Goal: Find specific page/section: Find specific page/section

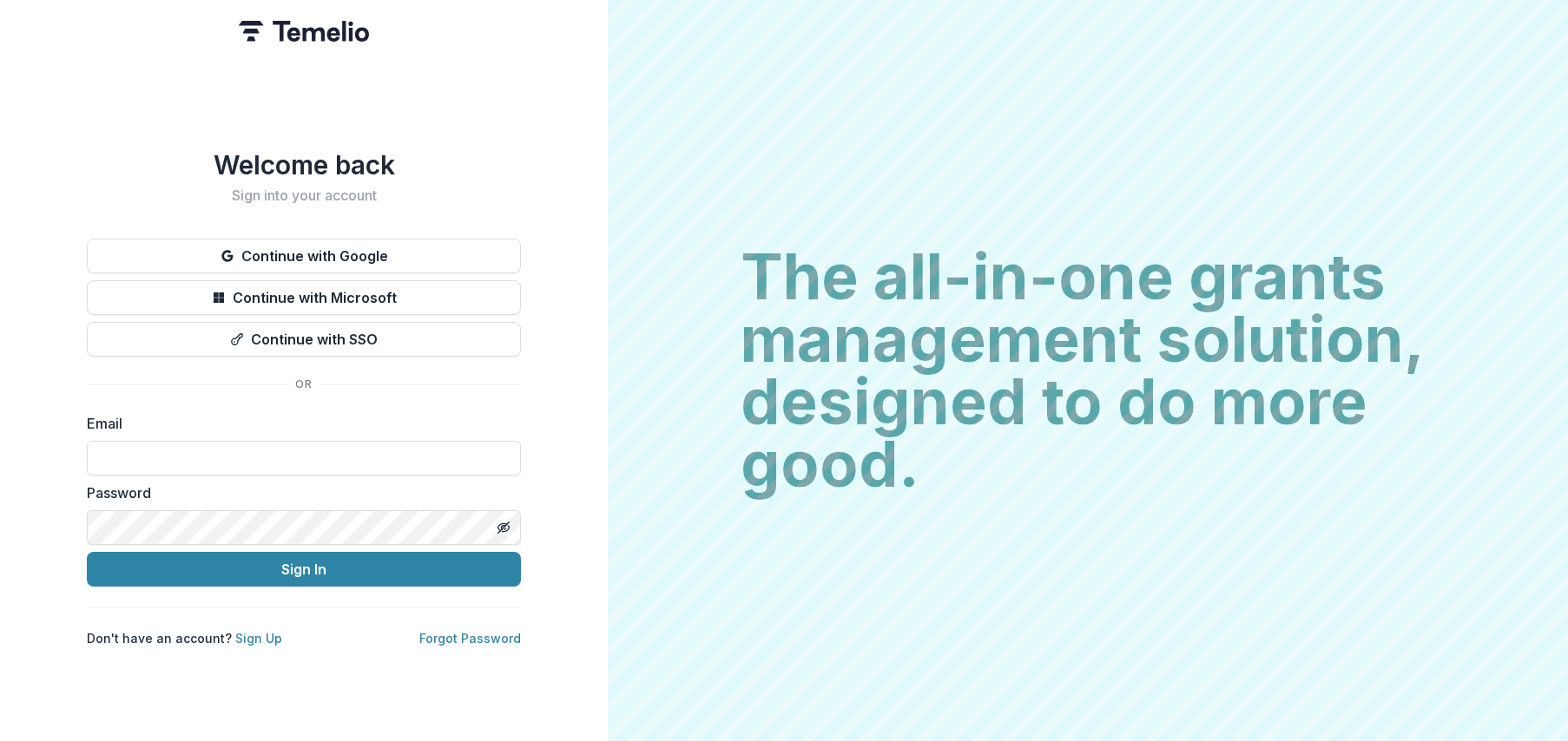
drag, startPoint x: 203, startPoint y: 204, endPoint x: 204, endPoint y: 225, distance: 21.0
click at [203, 205] on div "Welcome back Sign into your account Continue with Google Continue with Microsof…" at bounding box center [304, 398] width 435 height 498
click at [204, 233] on div "Welcome back Sign into your account Continue with Google Continue with Microsof…" at bounding box center [304, 398] width 435 height 498
click at [206, 247] on button "Continue with Google" at bounding box center [304, 256] width 435 height 34
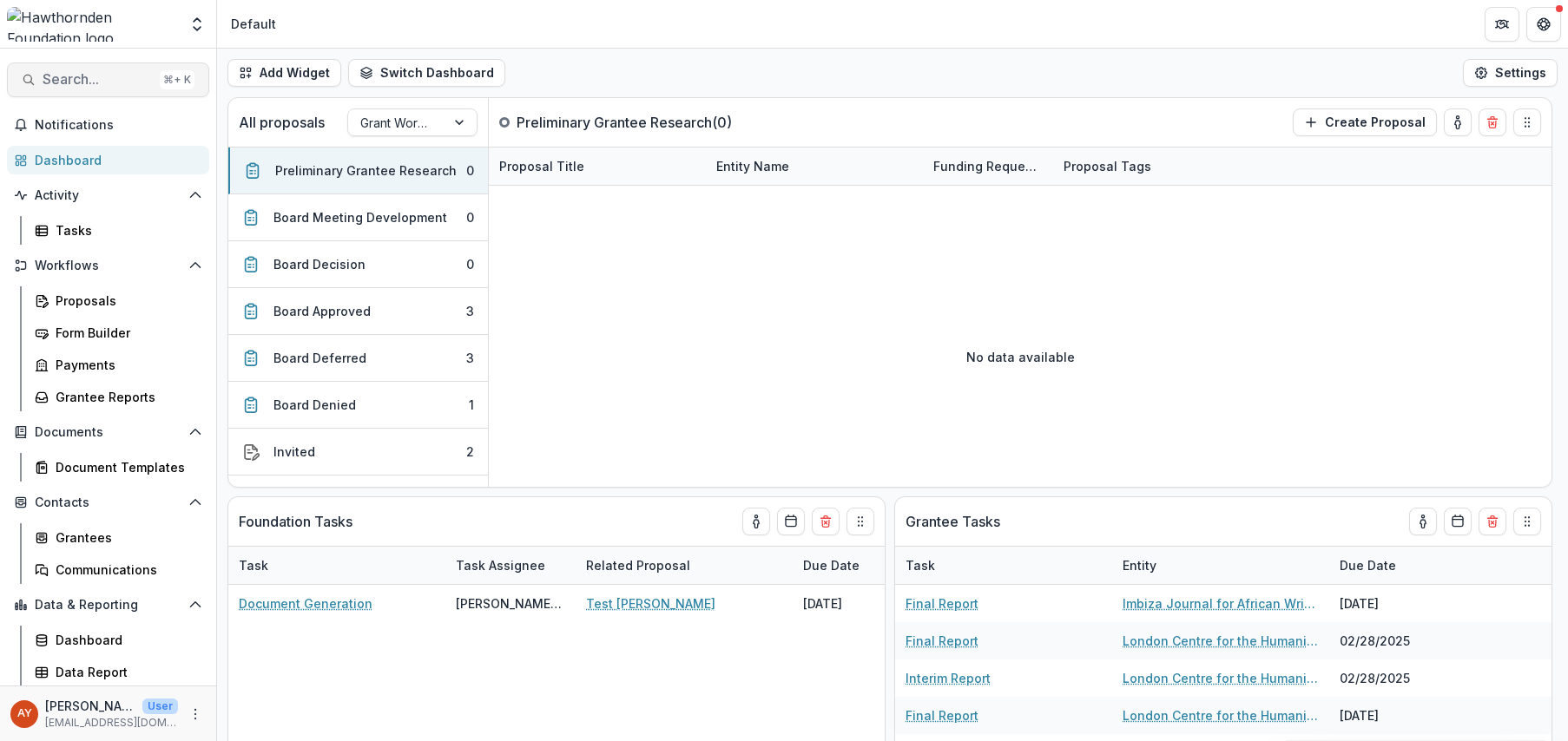
click at [115, 73] on span "Search..." at bounding box center [97, 79] width 110 height 17
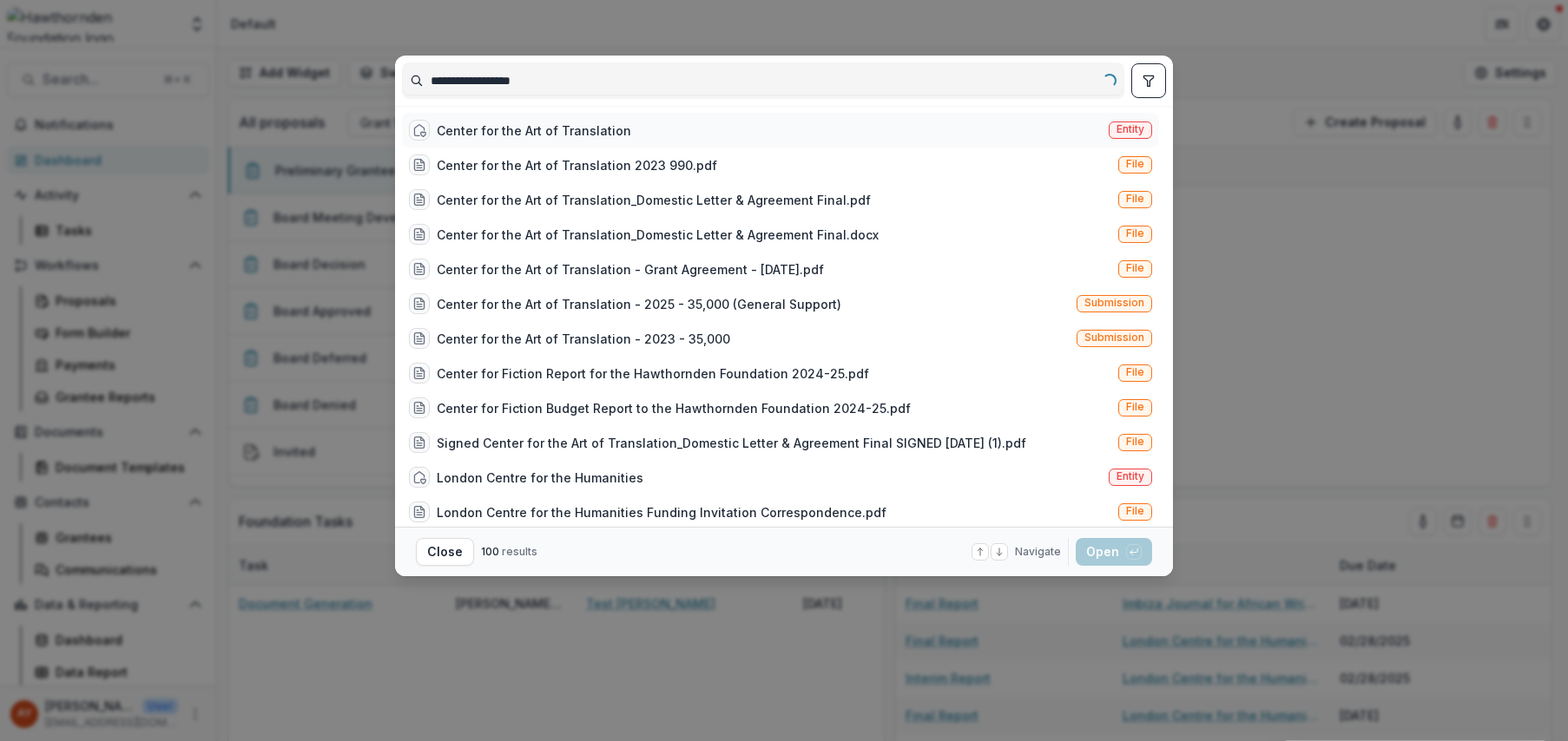
type input "**********"
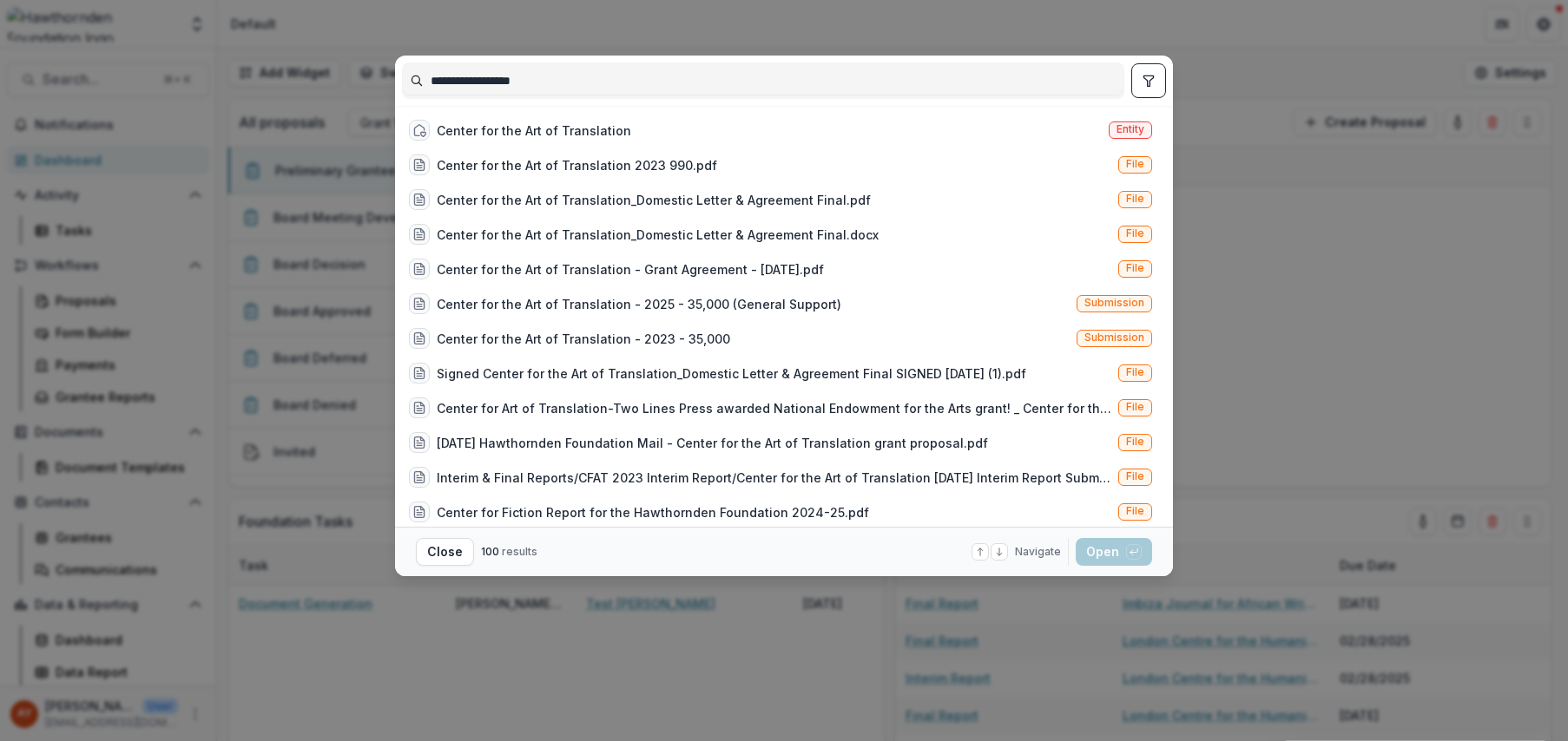
click at [570, 139] on div "Center for the Art of Translation" at bounding box center [520, 130] width 222 height 21
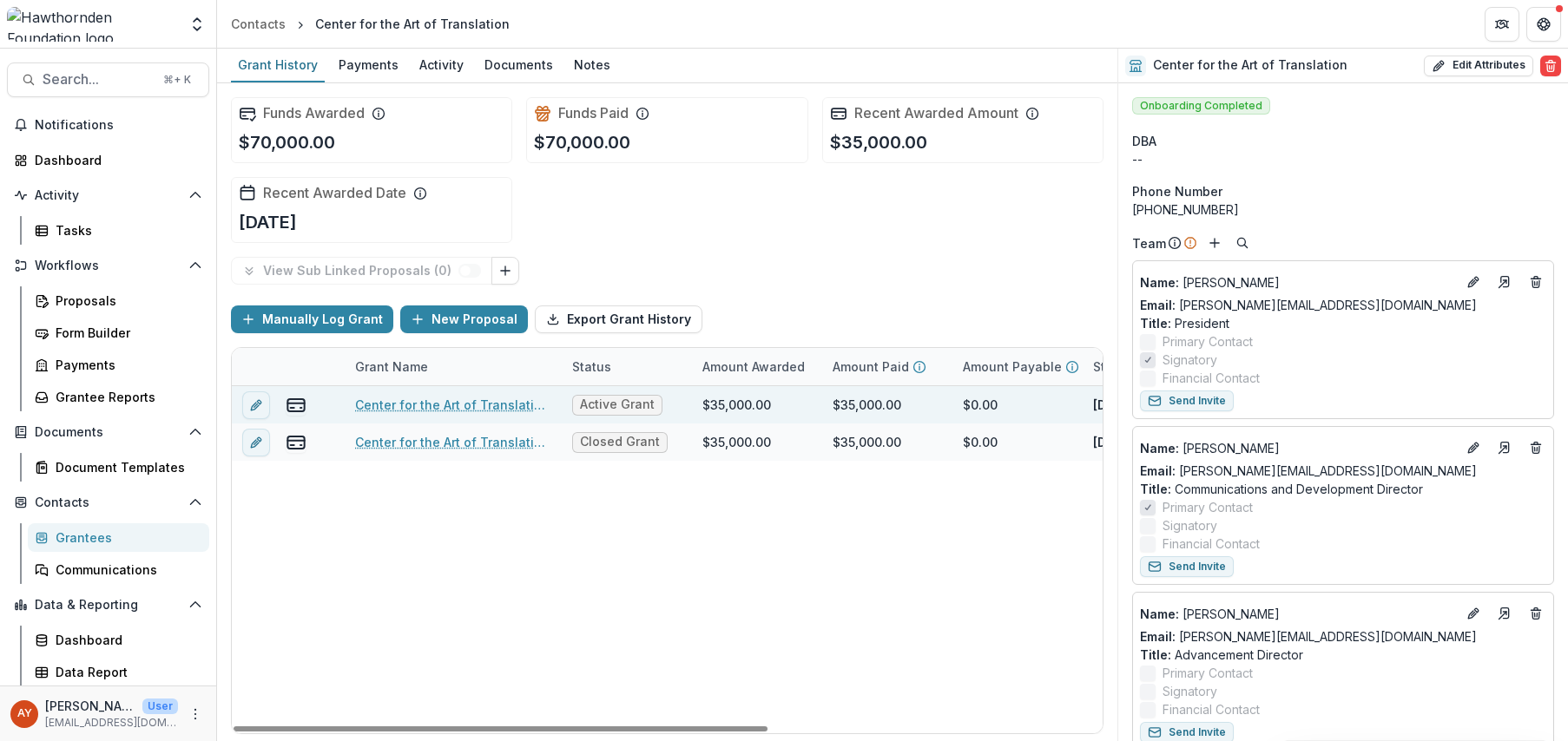
click at [460, 398] on link "Center for the Art of Translation - 2025 - 35,000" at bounding box center [453, 405] width 197 height 19
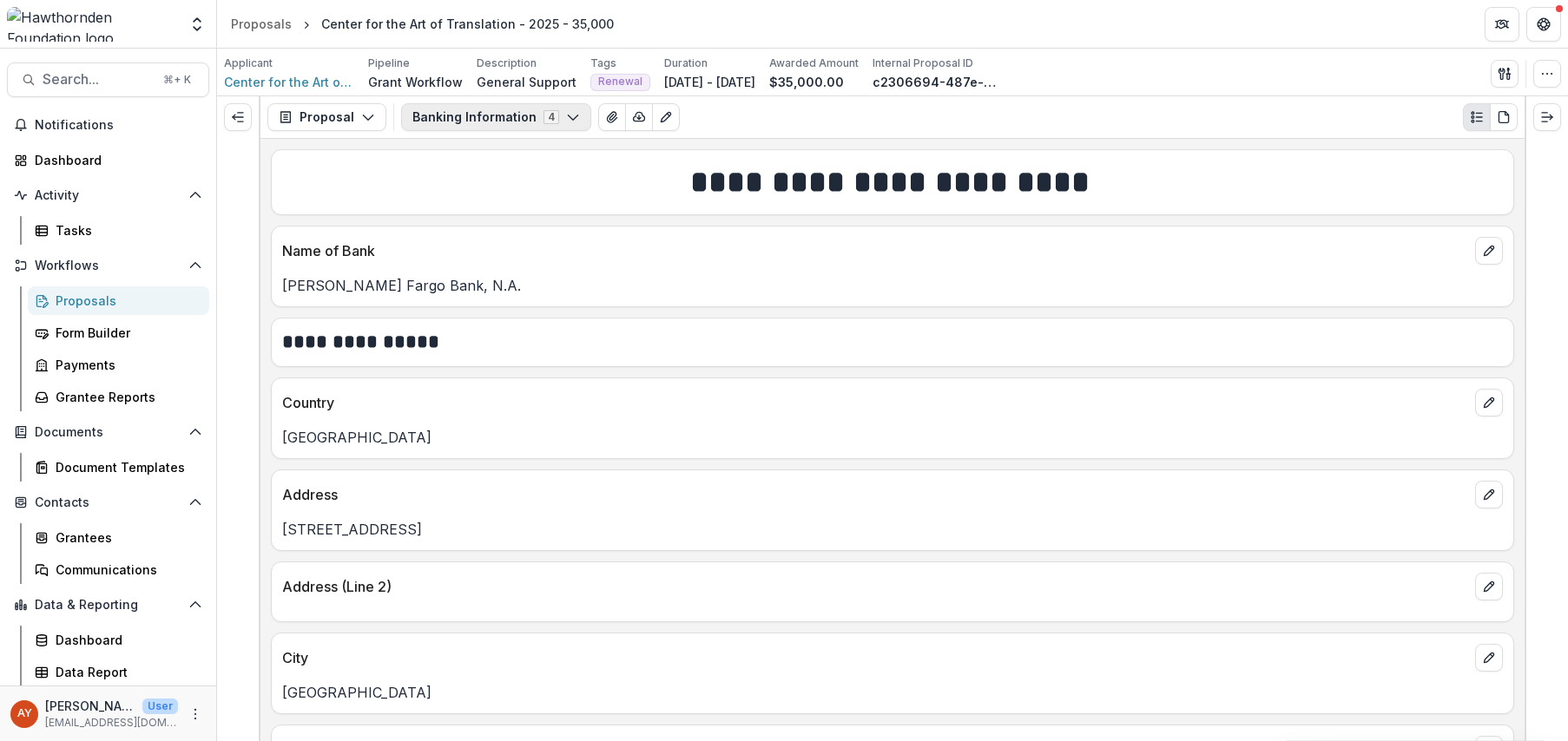
click at [550, 120] on button "Banking Information 4" at bounding box center [495, 117] width 190 height 28
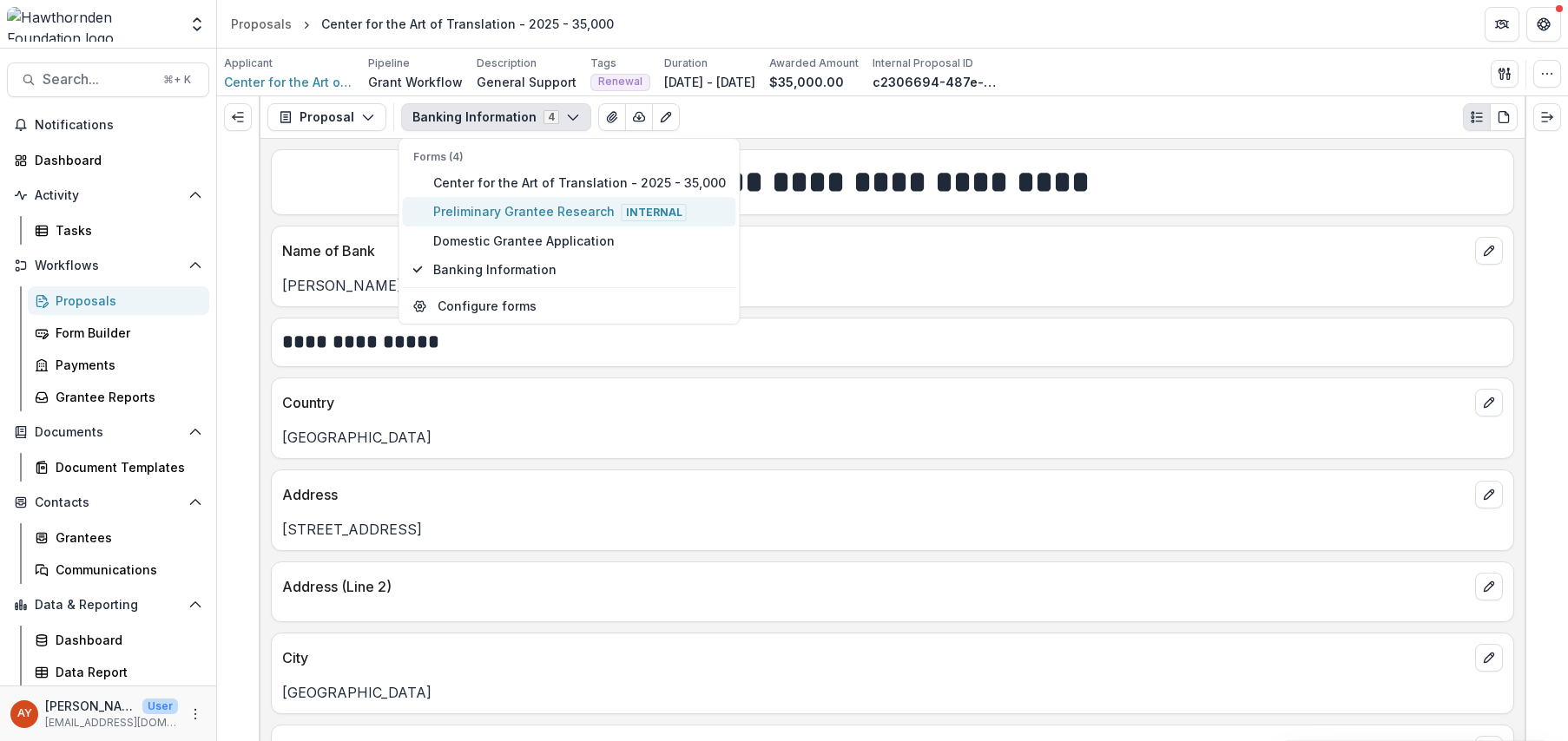
click at [539, 217] on span "Preliminary Grantee Research Internal" at bounding box center [580, 211] width 293 height 19
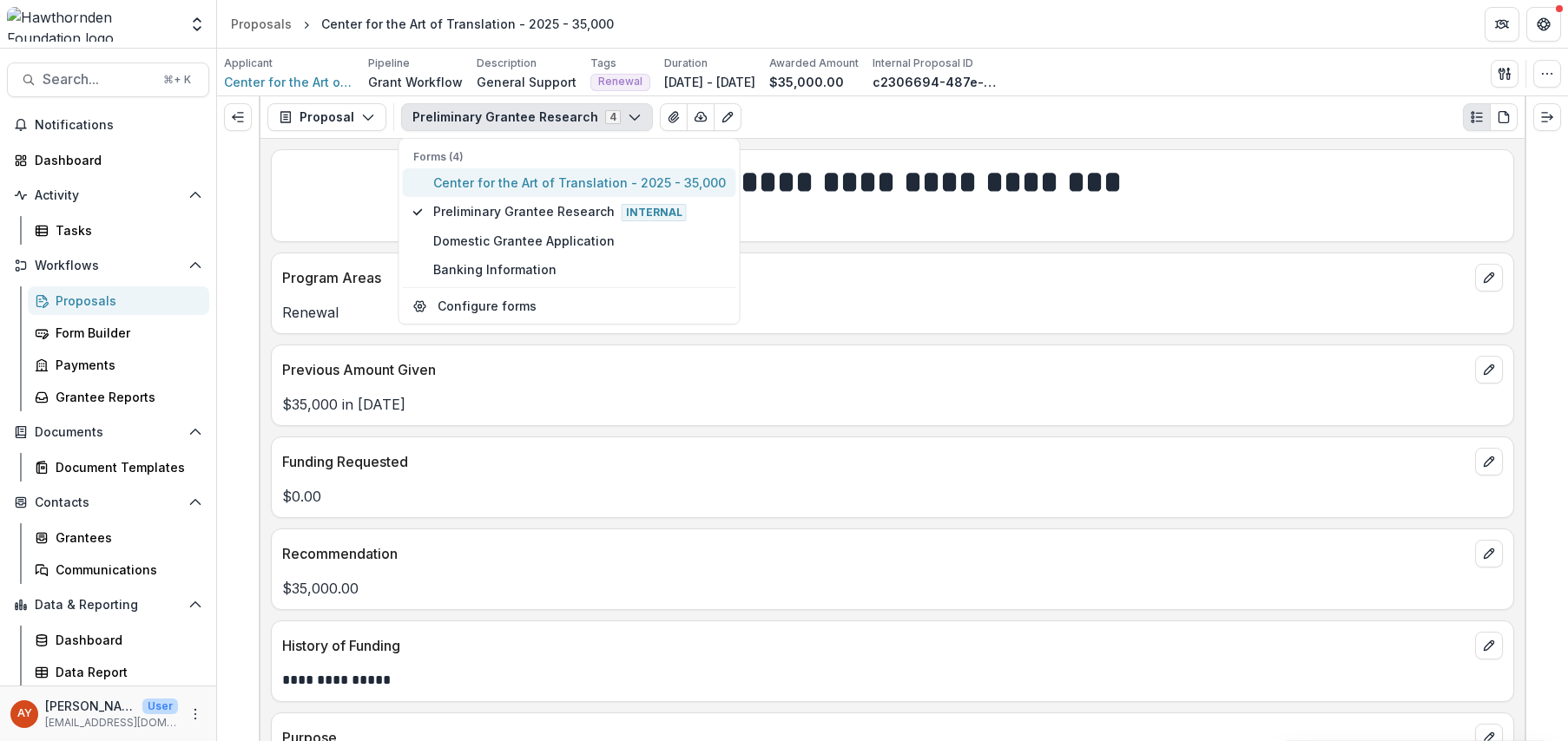
click at [534, 191] on span "Center for the Art of Translation - 2025 - 35,000" at bounding box center [580, 183] width 293 height 19
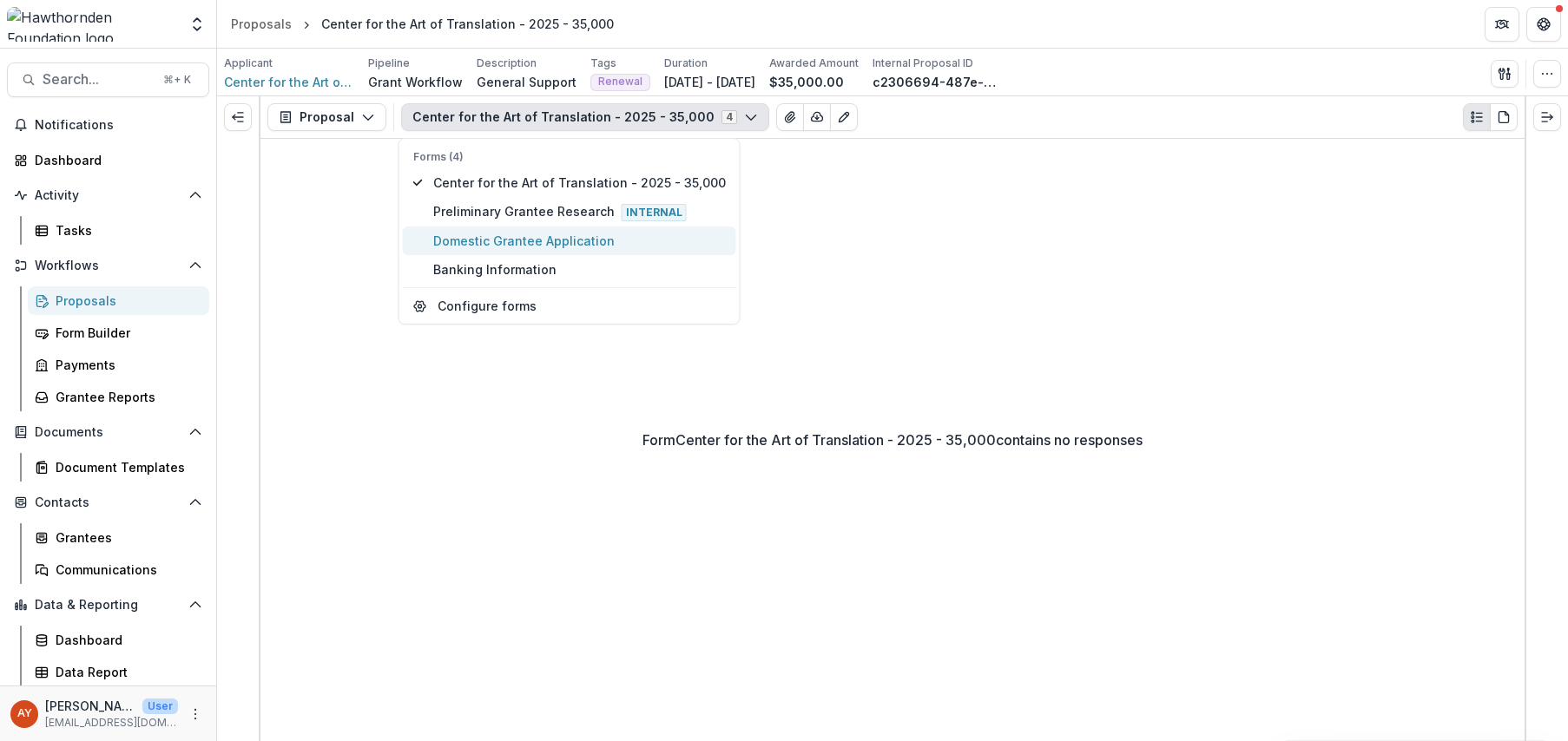
click at [525, 239] on span "Domestic Grantee Application" at bounding box center [580, 241] width 293 height 19
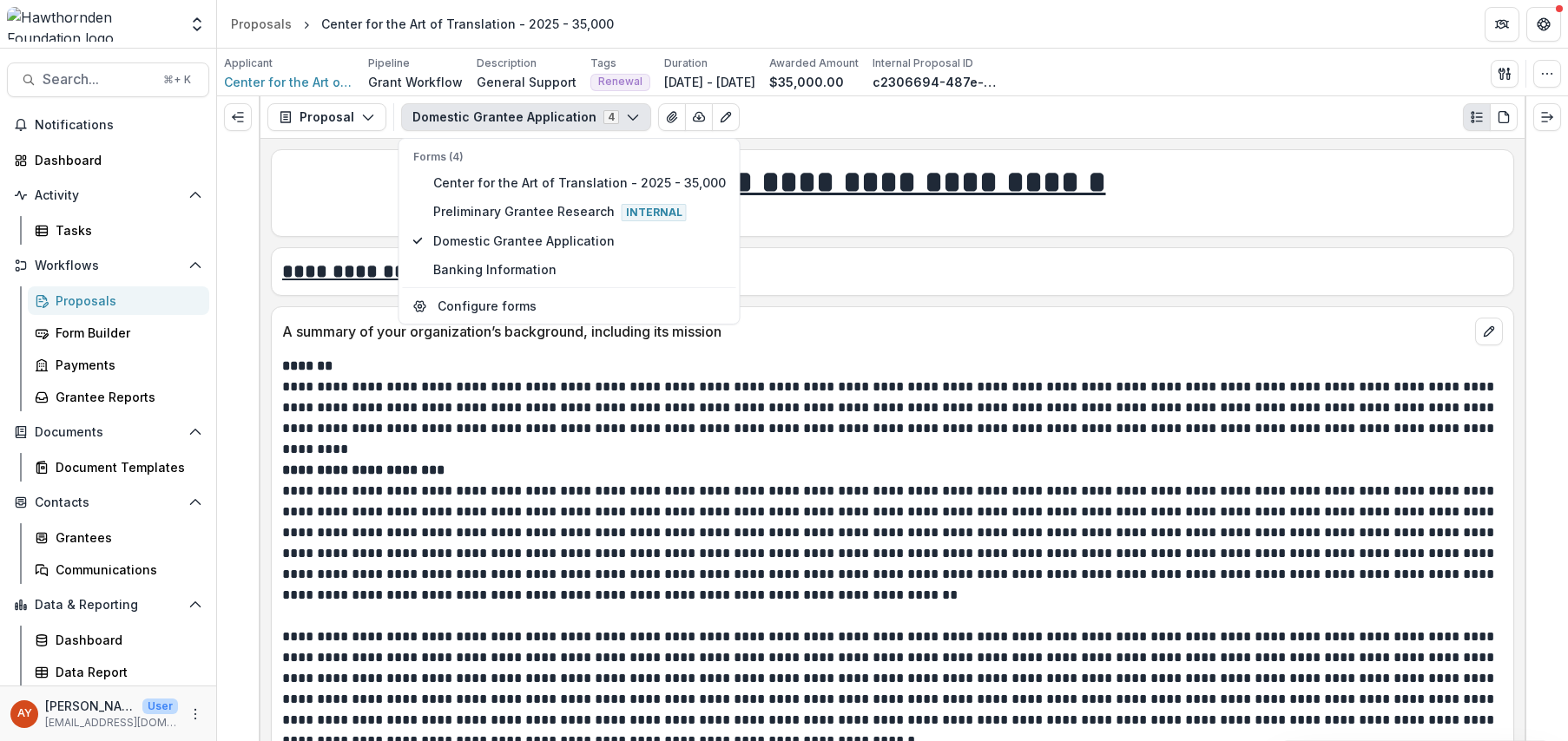
click at [1132, 386] on p "**********" at bounding box center [890, 408] width 1216 height 63
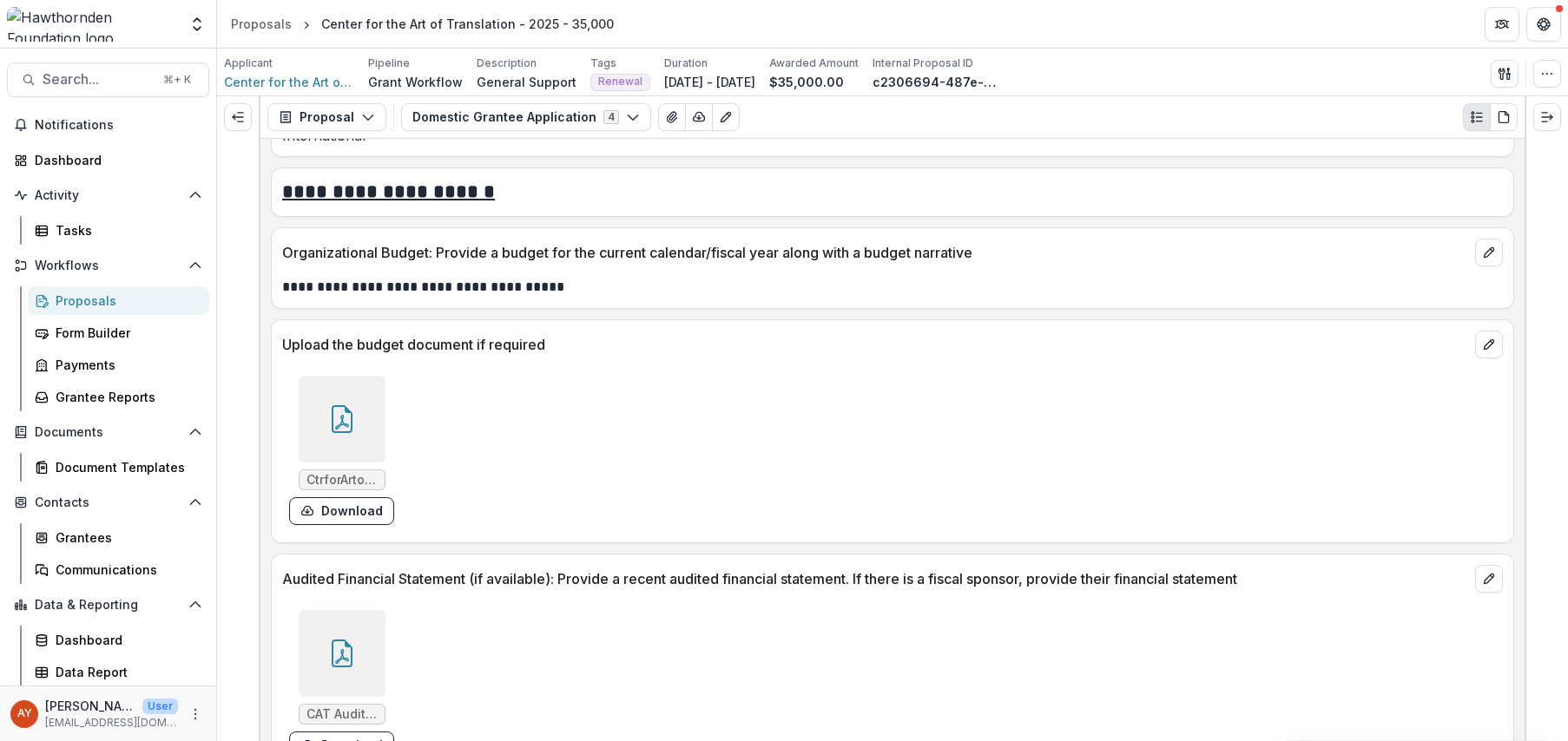
scroll to position [3617, 0]
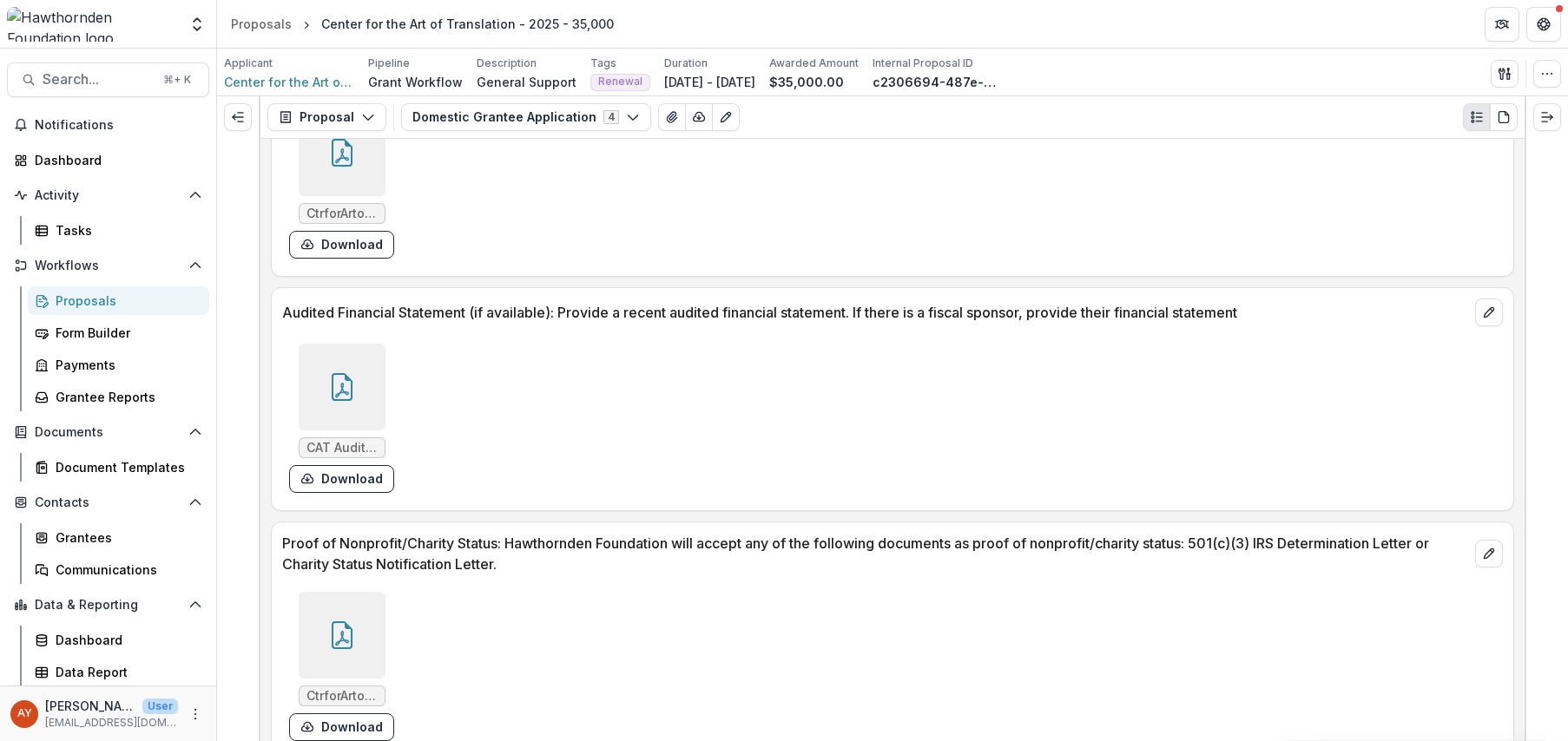
click at [371, 370] on div at bounding box center [342, 387] width 87 height 86
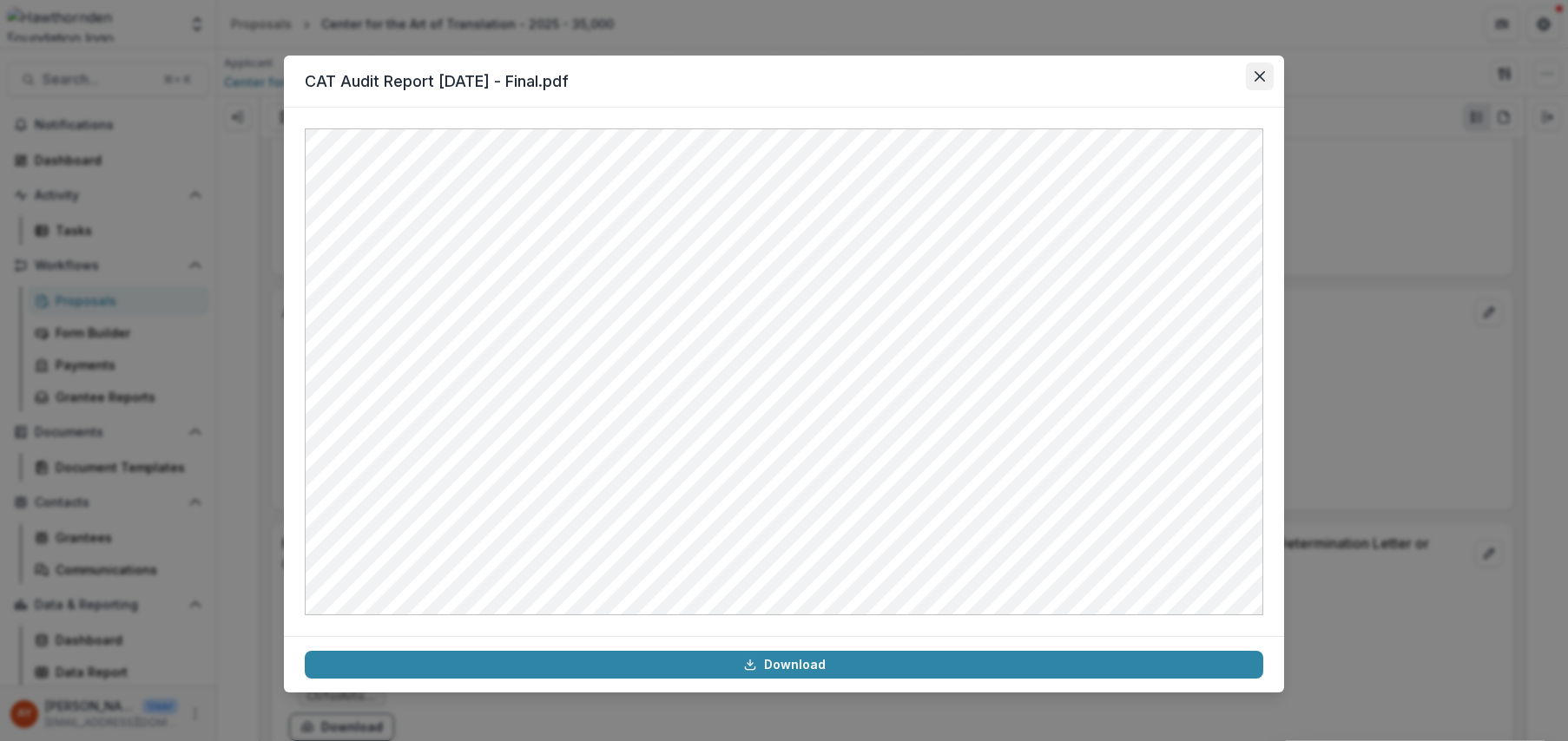
click at [1265, 72] on button "Close" at bounding box center [1260, 77] width 28 height 28
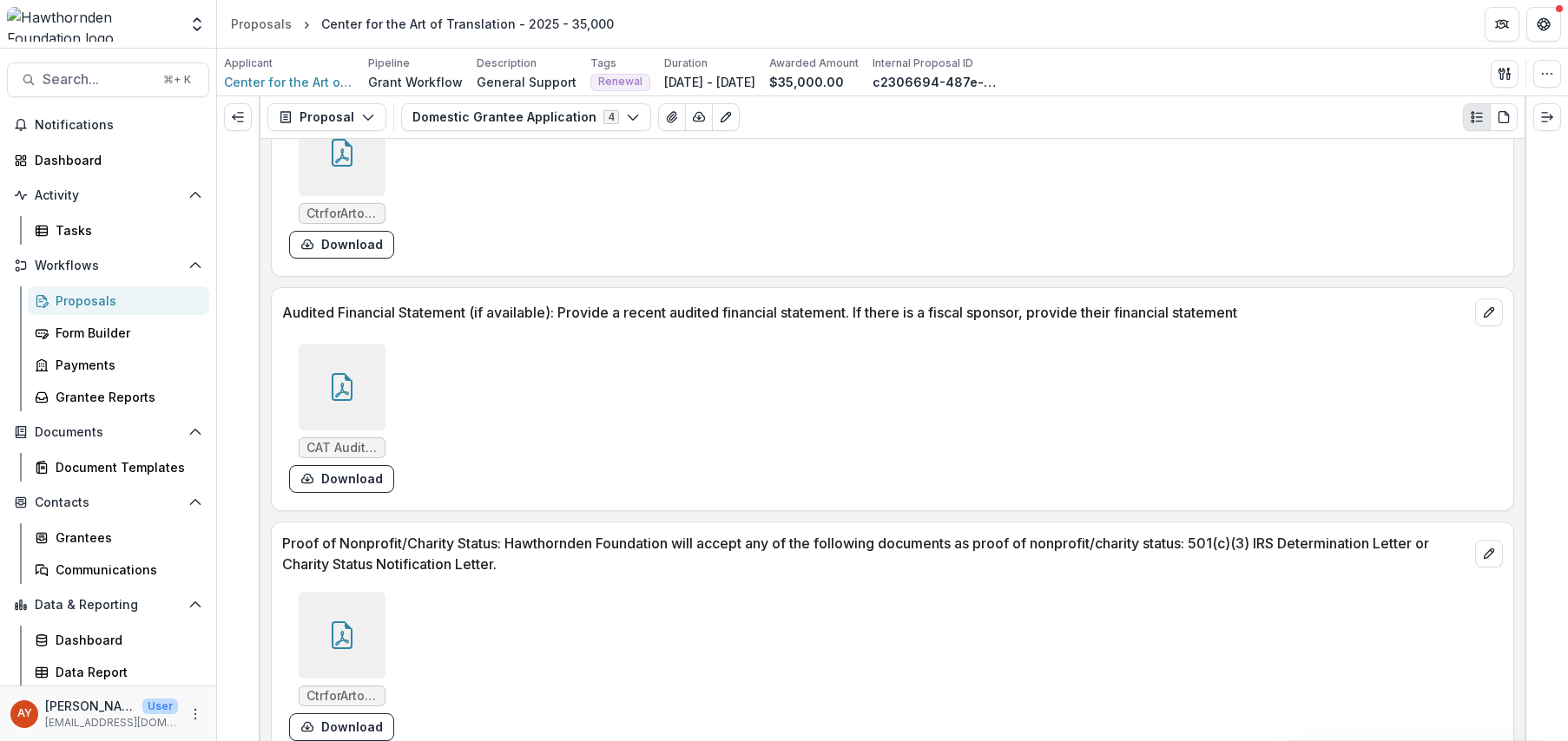
click at [107, 304] on div "Proposals" at bounding box center [126, 301] width 140 height 19
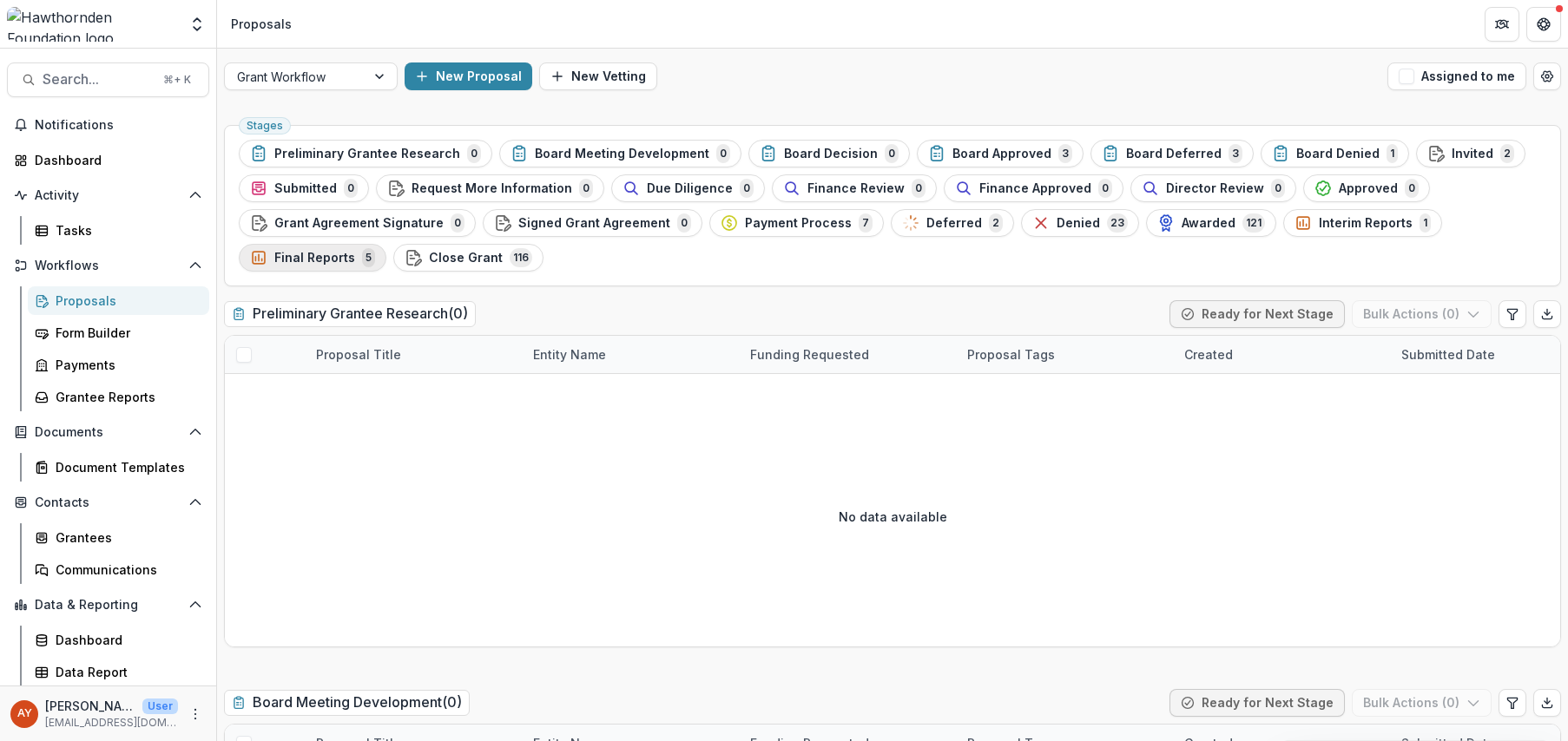
click at [339, 263] on span "Final Reports" at bounding box center [315, 257] width 81 height 15
